Goal: Task Accomplishment & Management: Use online tool/utility

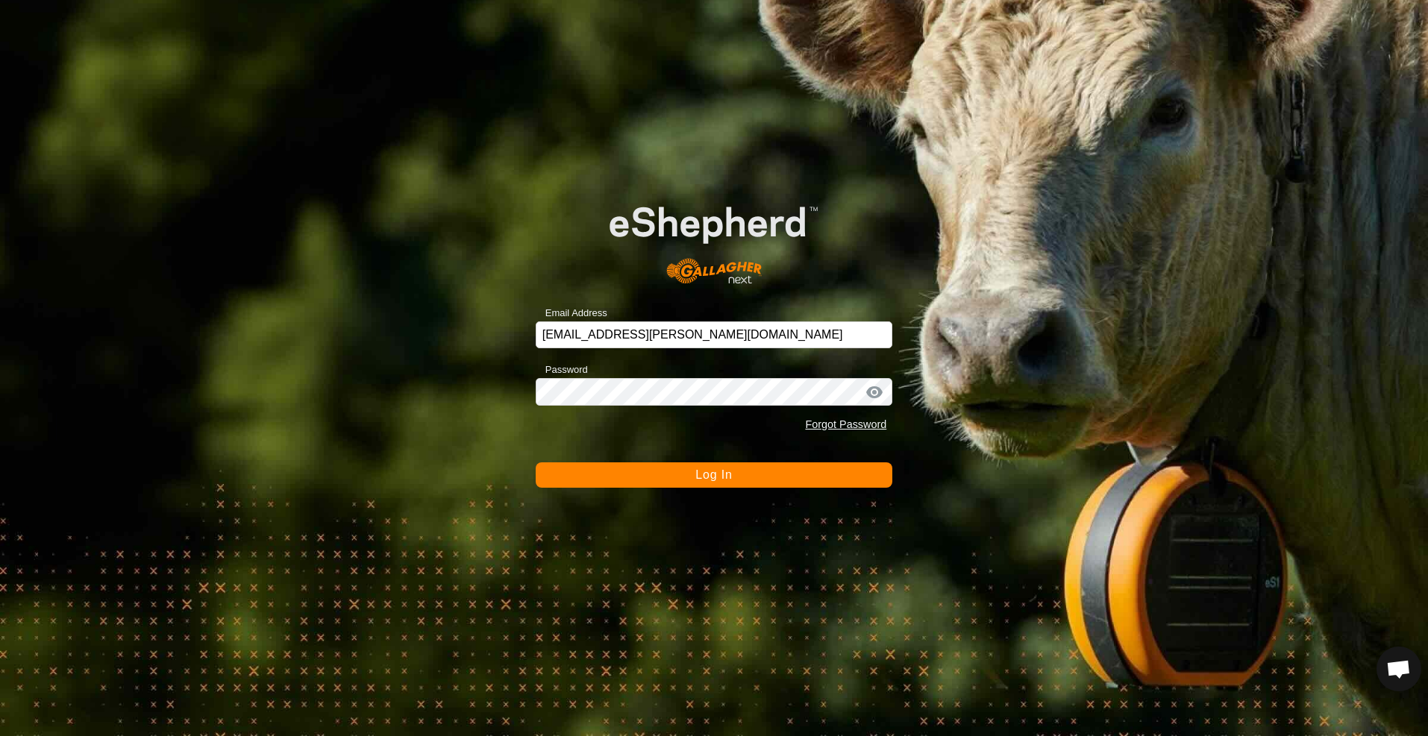
click at [748, 476] on button "Log In" at bounding box center [714, 475] width 357 height 25
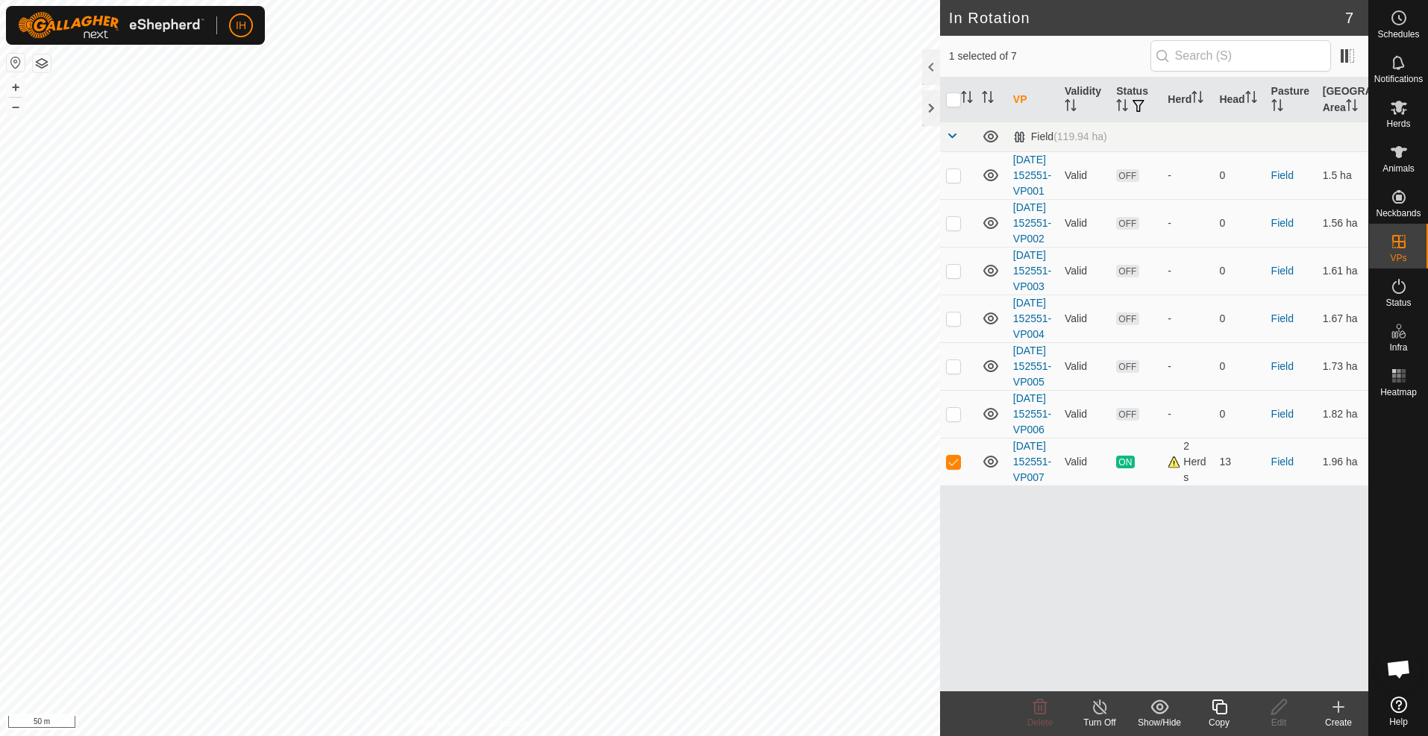
click at [1218, 716] on div "Copy" at bounding box center [1219, 722] width 60 height 13
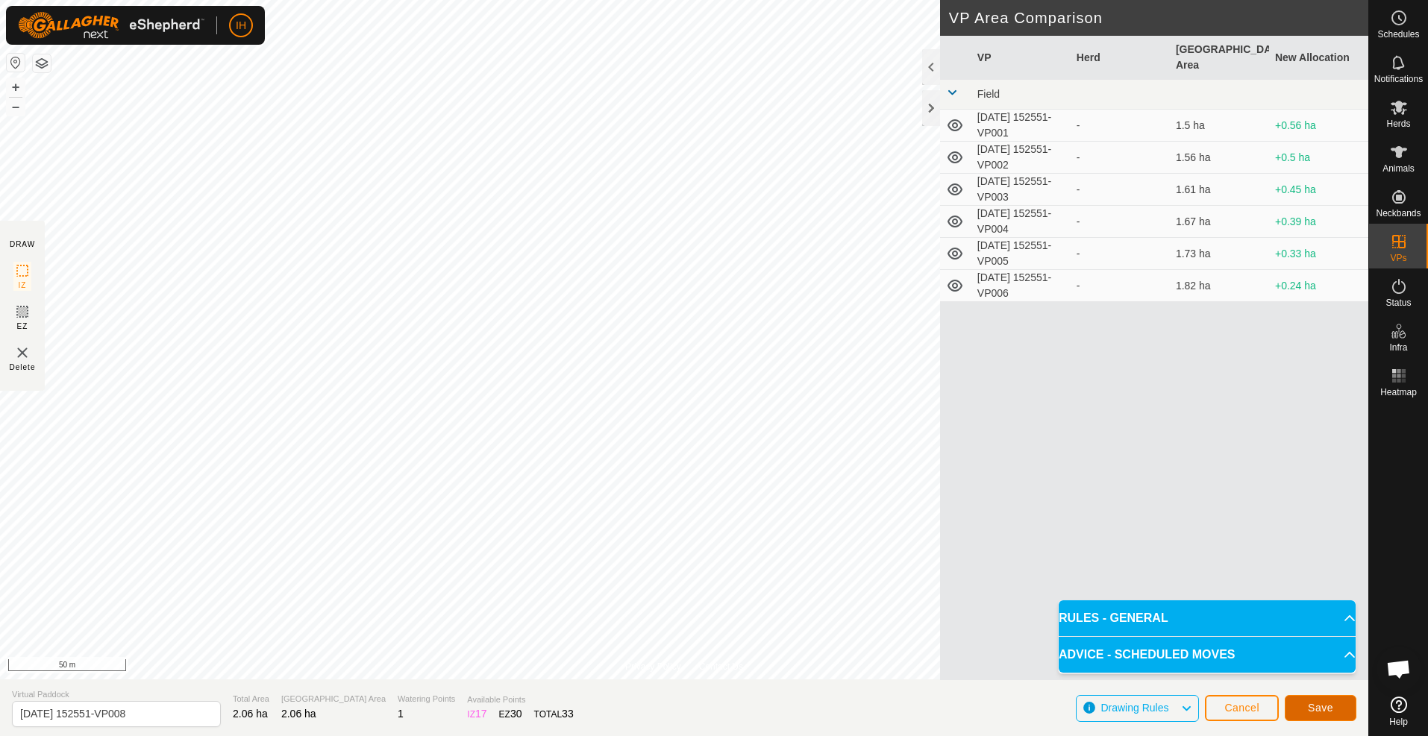
click at [1317, 704] on span "Save" at bounding box center [1320, 708] width 25 height 12
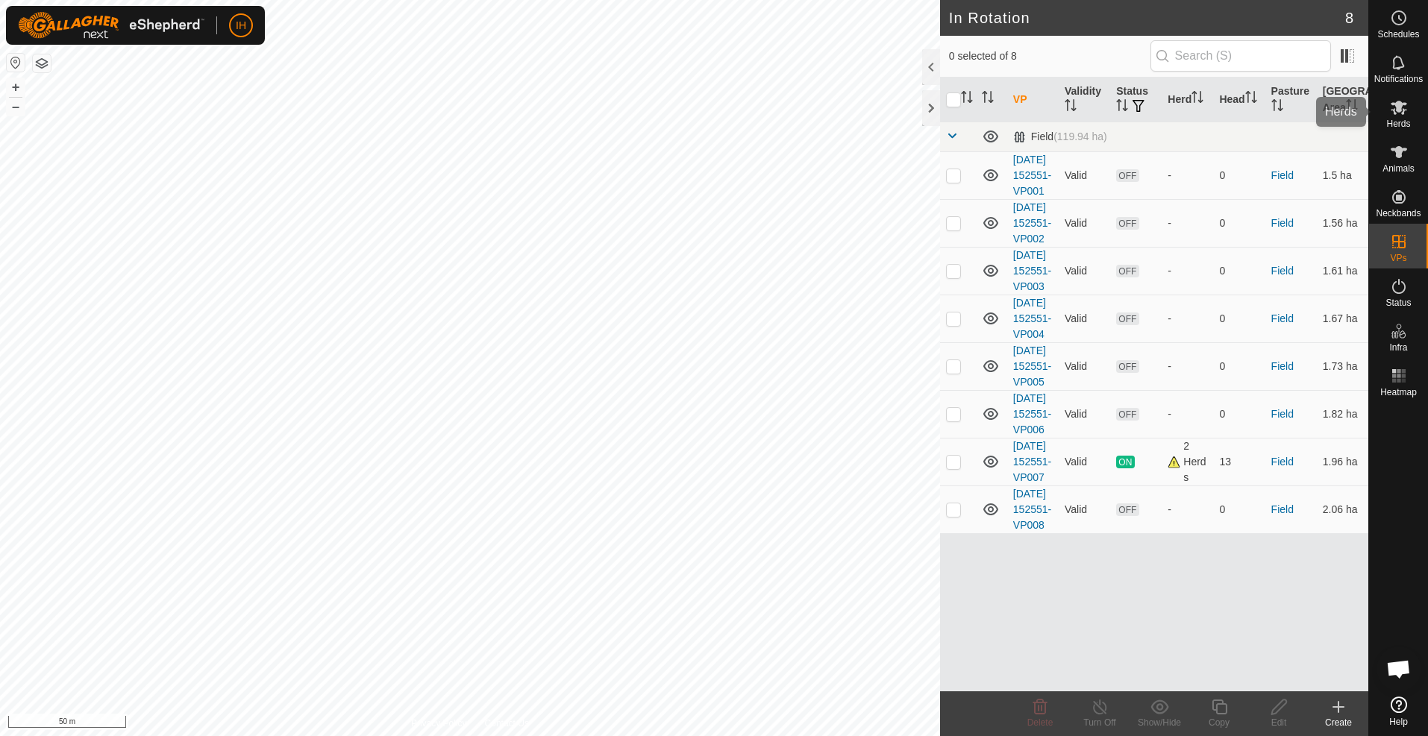
click at [1403, 113] on icon at bounding box center [1399, 108] width 16 height 14
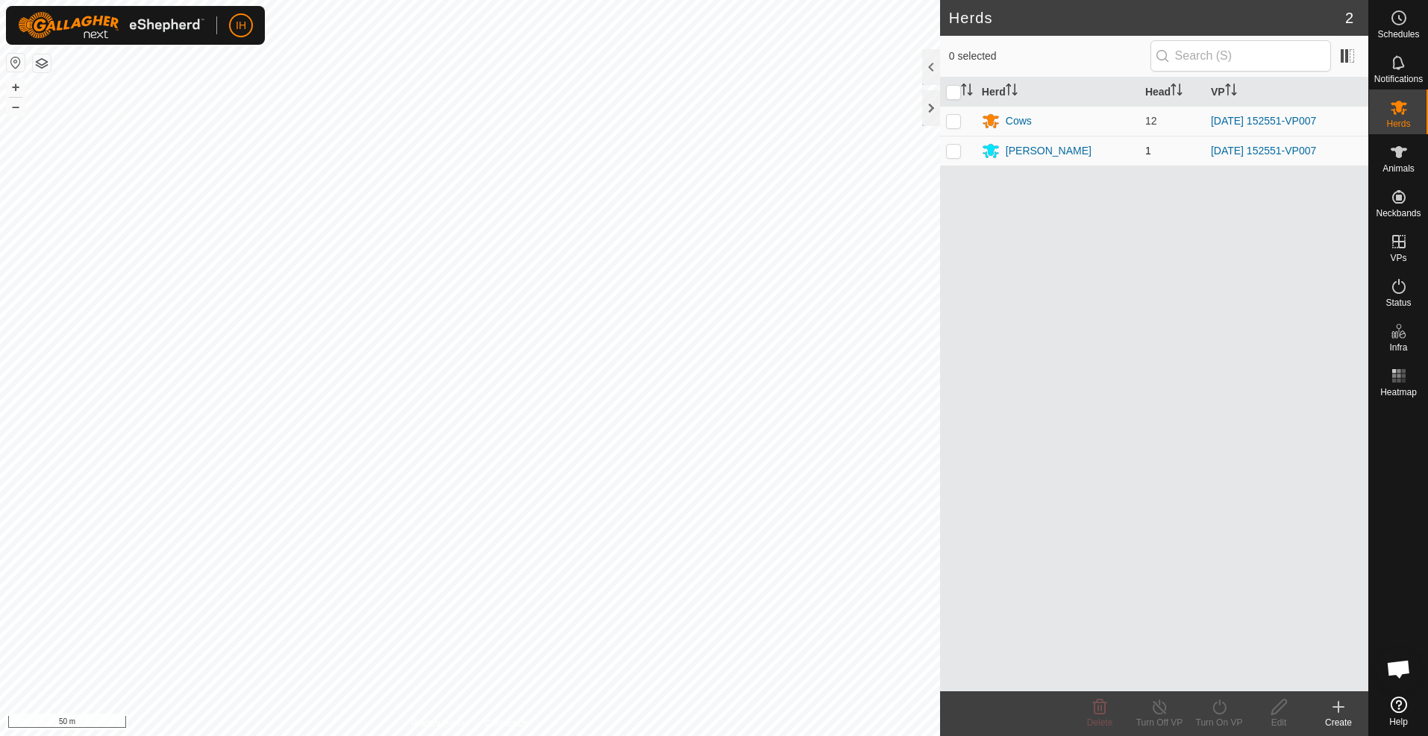
drag, startPoint x: 948, startPoint y: 117, endPoint x: 953, endPoint y: 143, distance: 26.5
click at [950, 118] on p-checkbox at bounding box center [953, 121] width 15 height 12
checkbox input "true"
click at [952, 149] on p-checkbox at bounding box center [953, 151] width 15 height 12
checkbox input "true"
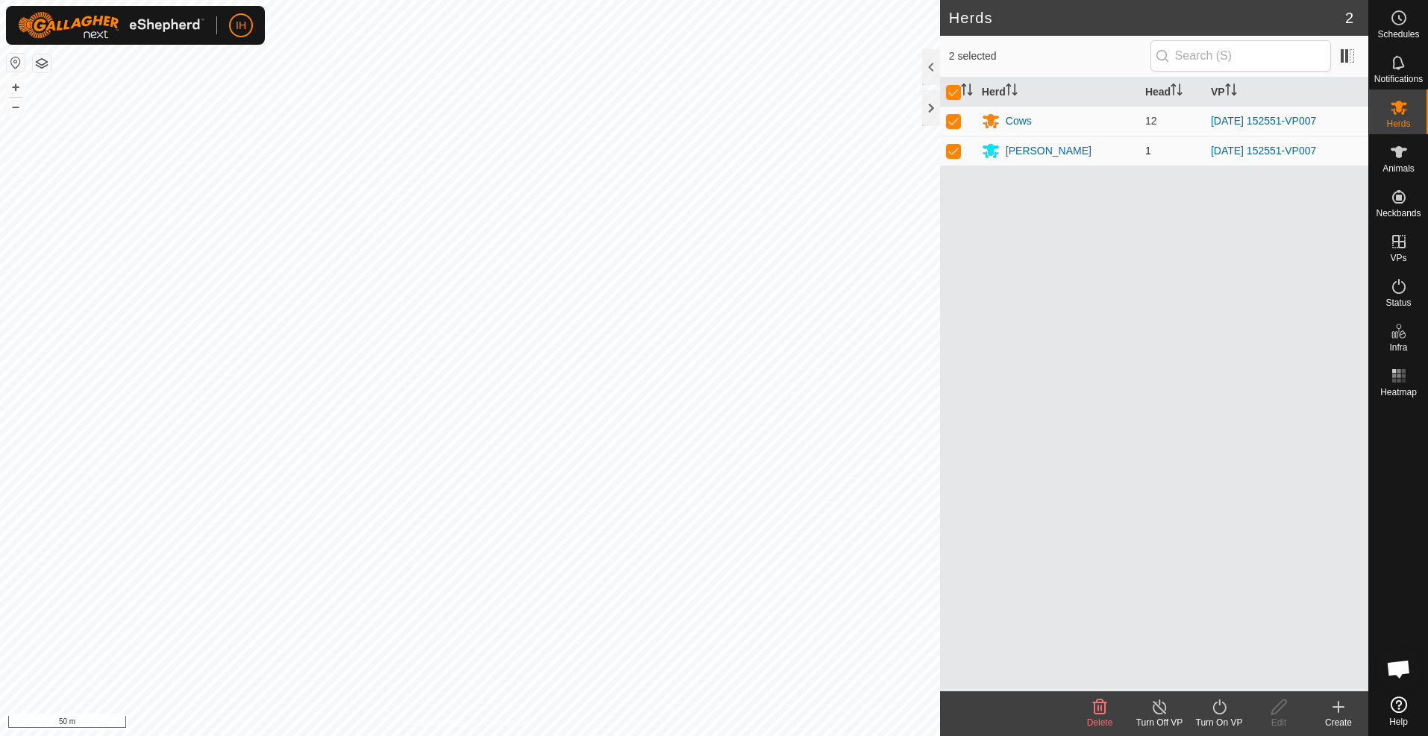
checkbox input "true"
click at [1221, 713] on icon at bounding box center [1219, 707] width 19 height 18
click at [1229, 677] on link "Now" at bounding box center [1264, 675] width 148 height 30
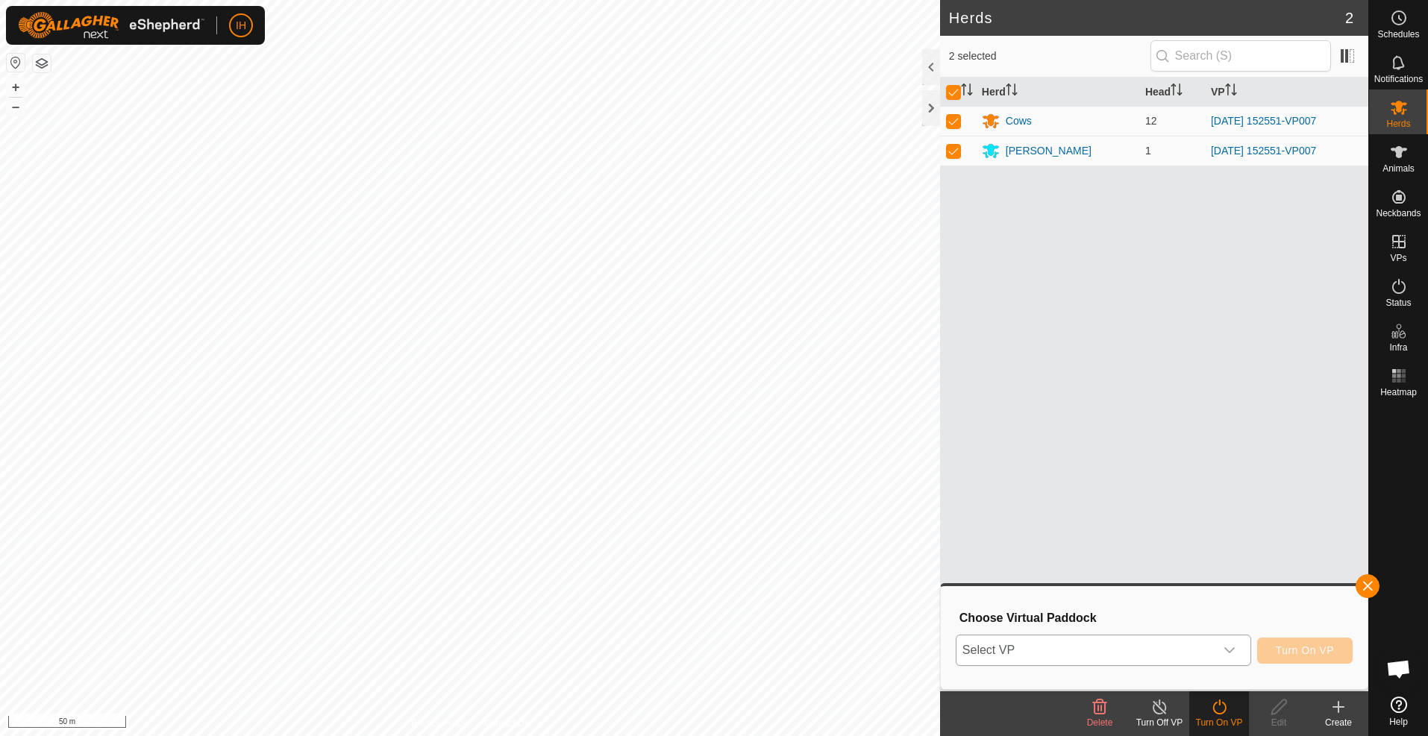
click at [1180, 641] on span "Select VP" at bounding box center [1086, 651] width 258 height 30
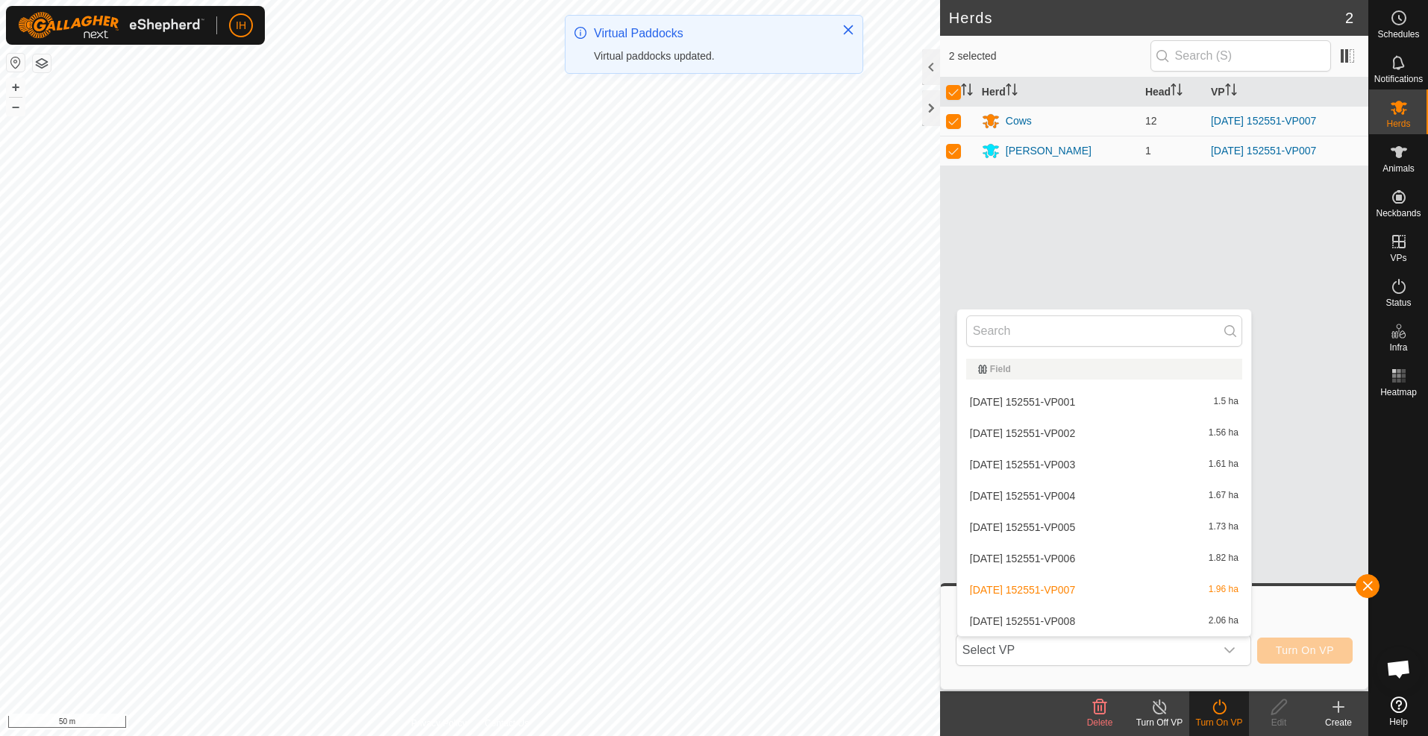
click at [1164, 618] on li "2025-09-05 152551-VP008 2.06 ha" at bounding box center [1104, 622] width 294 height 30
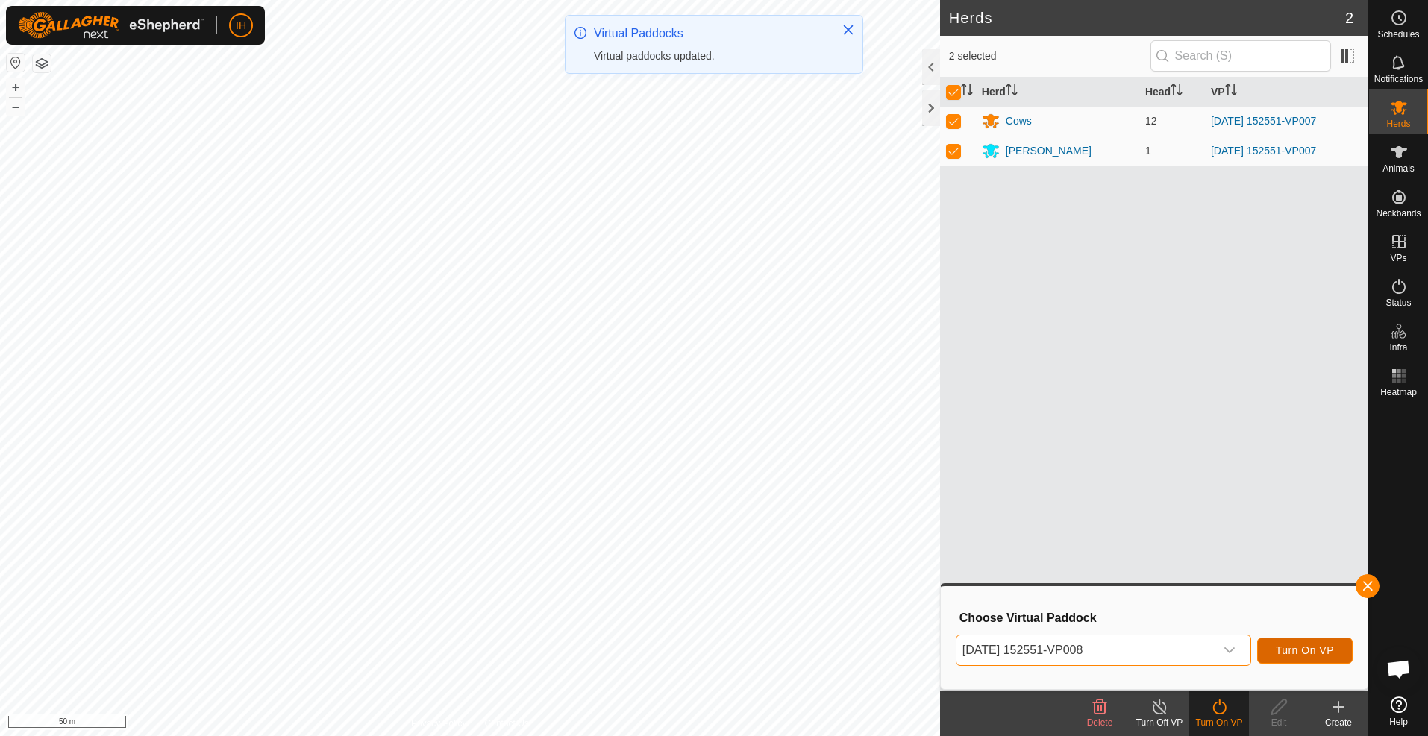
click at [1308, 652] on span "Turn On VP" at bounding box center [1305, 651] width 58 height 12
